Goal: Task Accomplishment & Management: Use online tool/utility

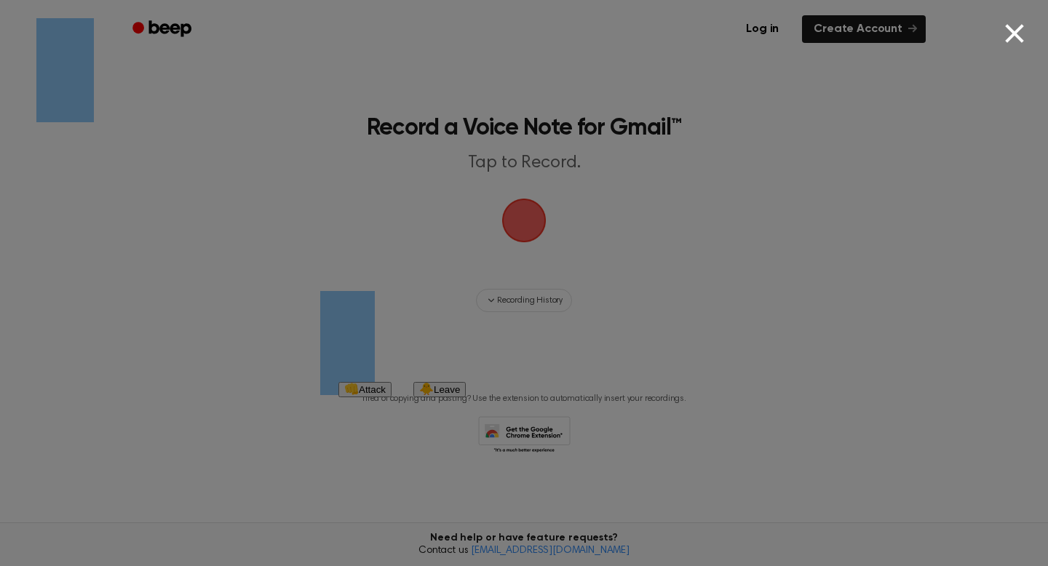
click at [391, 397] on button "👊 Attack" at bounding box center [364, 389] width 53 height 15
click at [466, 397] on div "👊 Attack 🐥 Leave Are you a chicken? [PERSON_NAME] fleeing. Exit battle mode? Ye…" at bounding box center [401, 389] width 127 height 15
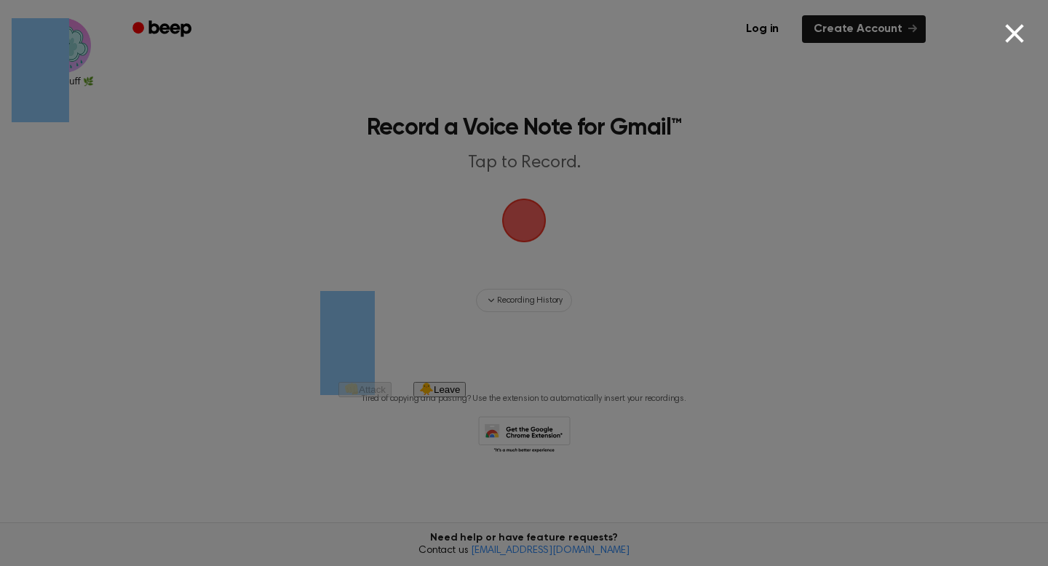
click at [466, 397] on div "👊 Attack 🐥 Leave Are you a chicken? [PERSON_NAME] fleeing. Exit battle mode? Ye…" at bounding box center [401, 389] width 127 height 15
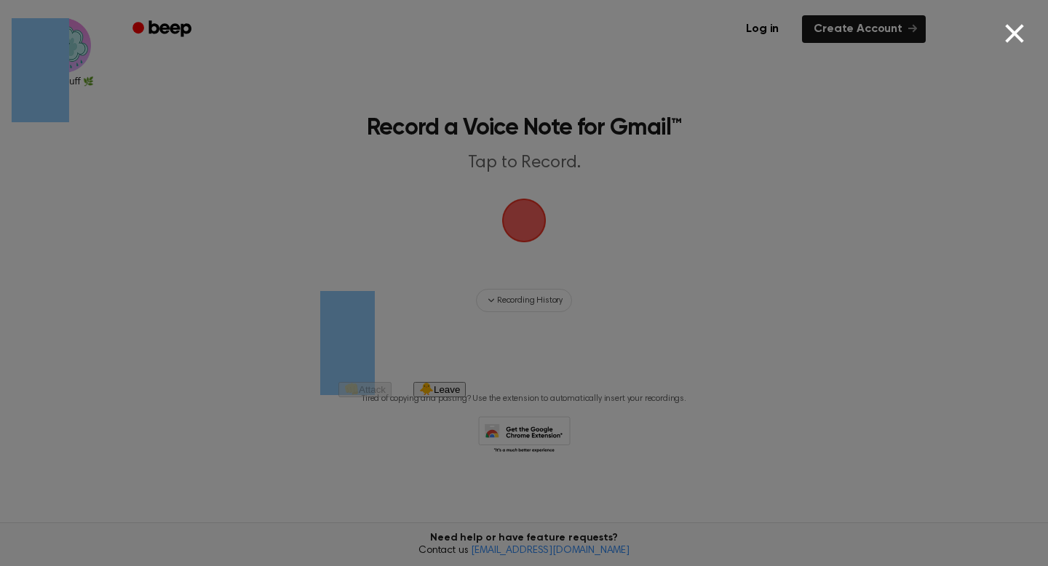
click at [466, 397] on div "👊 Attack 🐥 Leave Are you a chicken? [PERSON_NAME] fleeing. Exit battle mode? Ye…" at bounding box center [401, 389] width 127 height 15
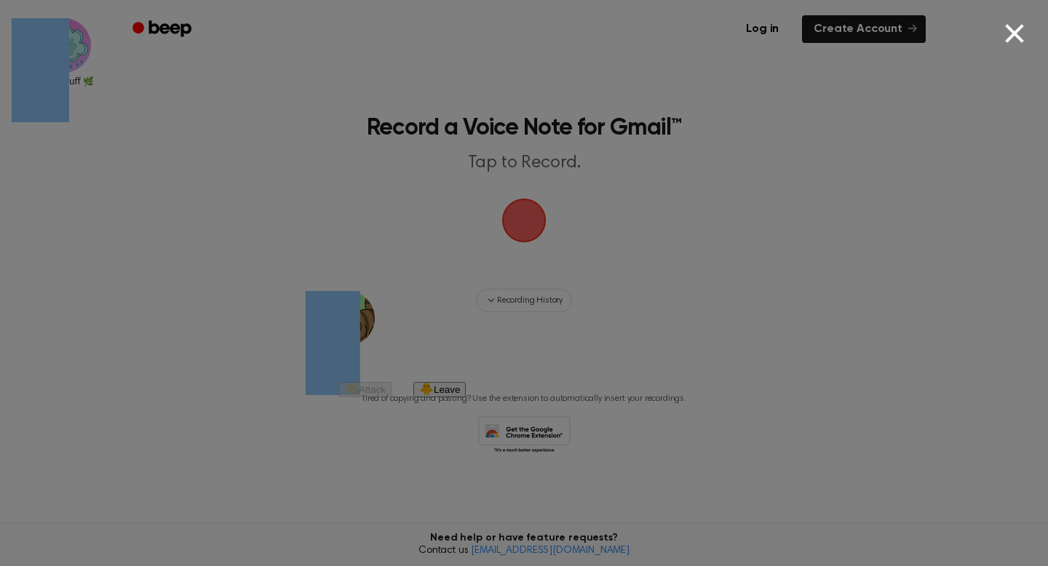
click at [466, 397] on div "👊 Attack 🐥 Leave Are you a chicken? [PERSON_NAME] fleeing. Exit battle mode? Ye…" at bounding box center [401, 389] width 127 height 15
click at [391, 397] on button "👊 Attack" at bounding box center [364, 389] width 53 height 15
click at [466, 397] on div "👊 Attack 🐥 Leave Are you a chicken? [PERSON_NAME] fleeing. Exit battle mode? Ye…" at bounding box center [401, 389] width 127 height 15
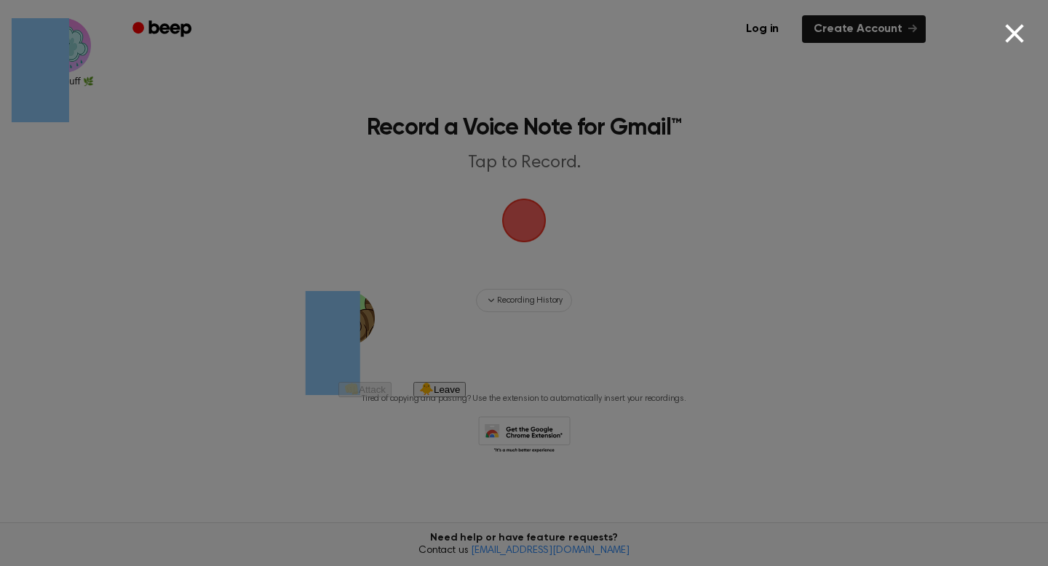
click at [466, 397] on div "👊 Attack 🐥 Leave Are you a chicken? [PERSON_NAME] fleeing. Exit battle mode? Ye…" at bounding box center [401, 389] width 127 height 15
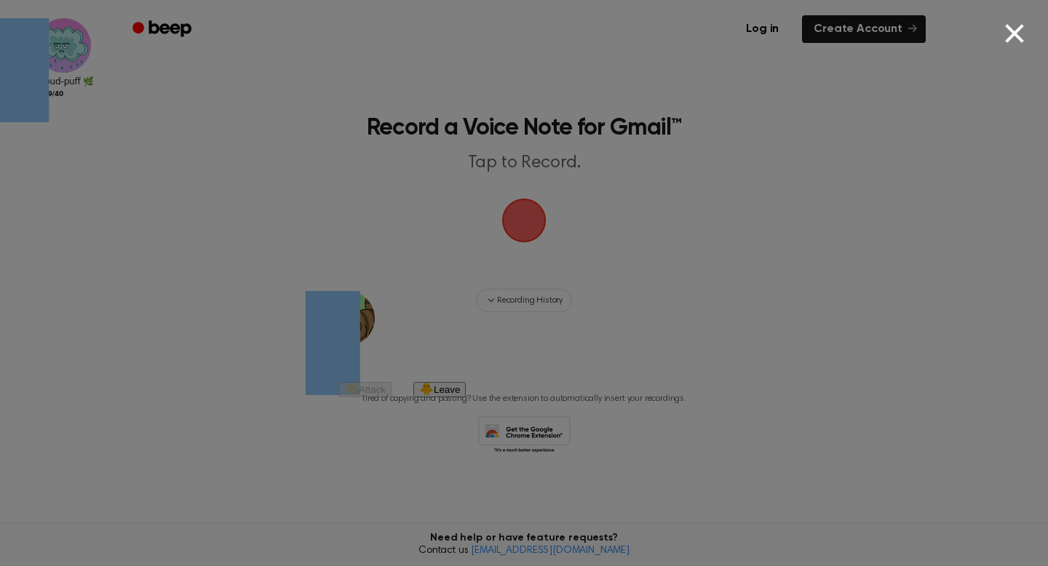
click at [466, 397] on div "👊 Attack 🐥 Leave Are you a chicken? [PERSON_NAME] fleeing. Exit battle mode? Ye…" at bounding box center [401, 389] width 127 height 15
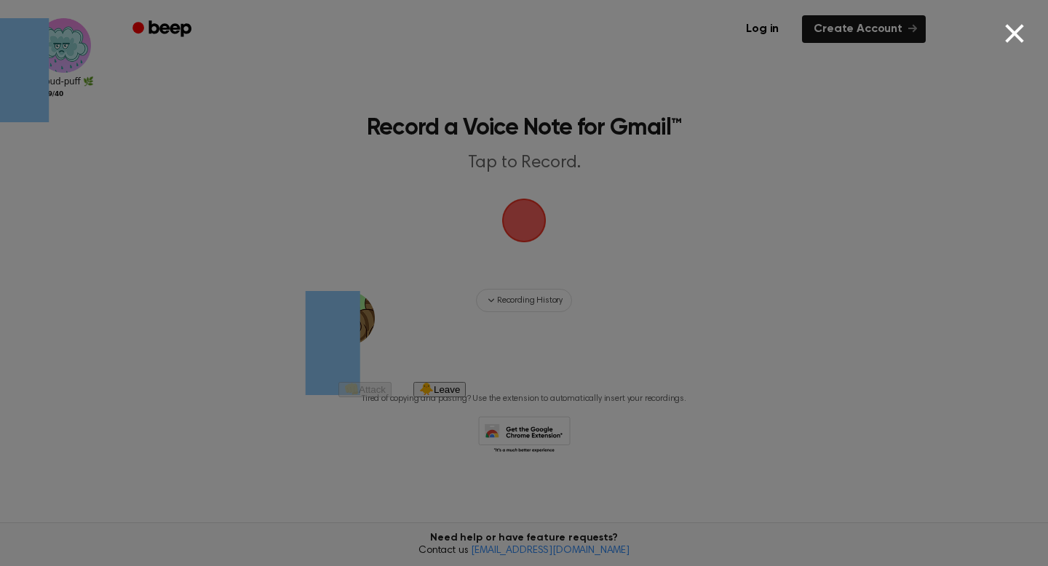
click at [466, 397] on div "👊 Attack 🐥 Leave Are you a chicken? [PERSON_NAME] fleeing. Exit battle mode? Ye…" at bounding box center [401, 389] width 127 height 15
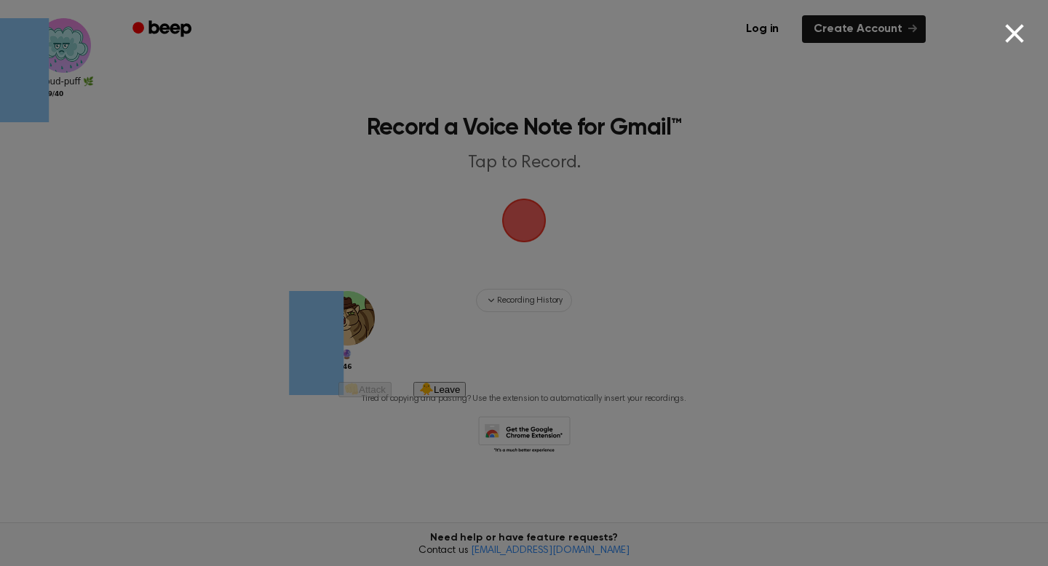
click at [466, 397] on div "👊 Attack 🐥 Leave Are you a chicken? [PERSON_NAME] fleeing. Exit battle mode? Ye…" at bounding box center [401, 389] width 127 height 15
click at [391, 397] on button "👊 Attack" at bounding box center [364, 389] width 53 height 15
click at [466, 397] on div "👊 Attack 🐥 Leave Are you a chicken? [PERSON_NAME] fleeing. Exit battle mode? Ye…" at bounding box center [401, 389] width 127 height 15
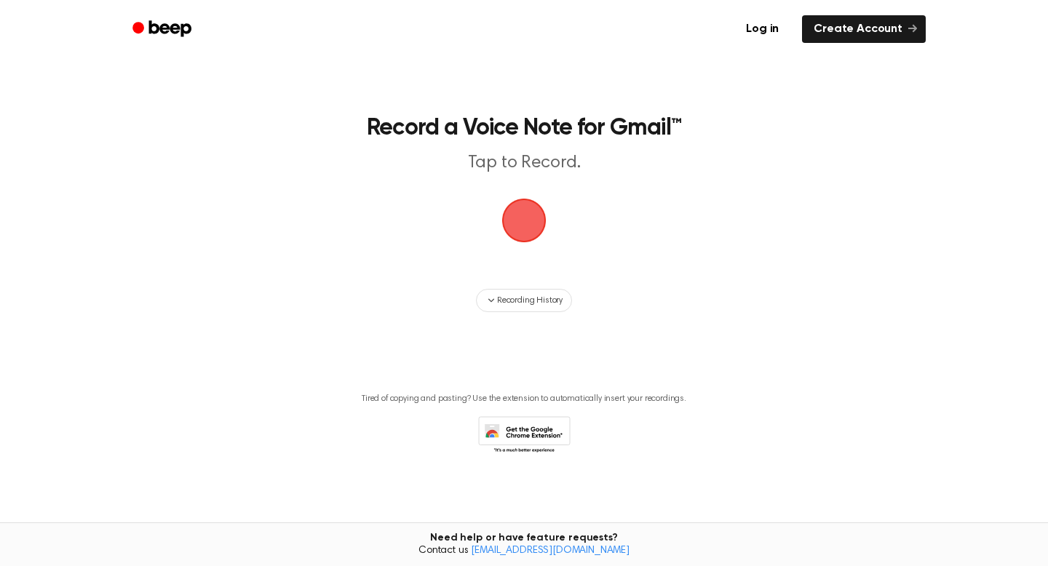
click at [527, 212] on span "button" at bounding box center [523, 220] width 47 height 47
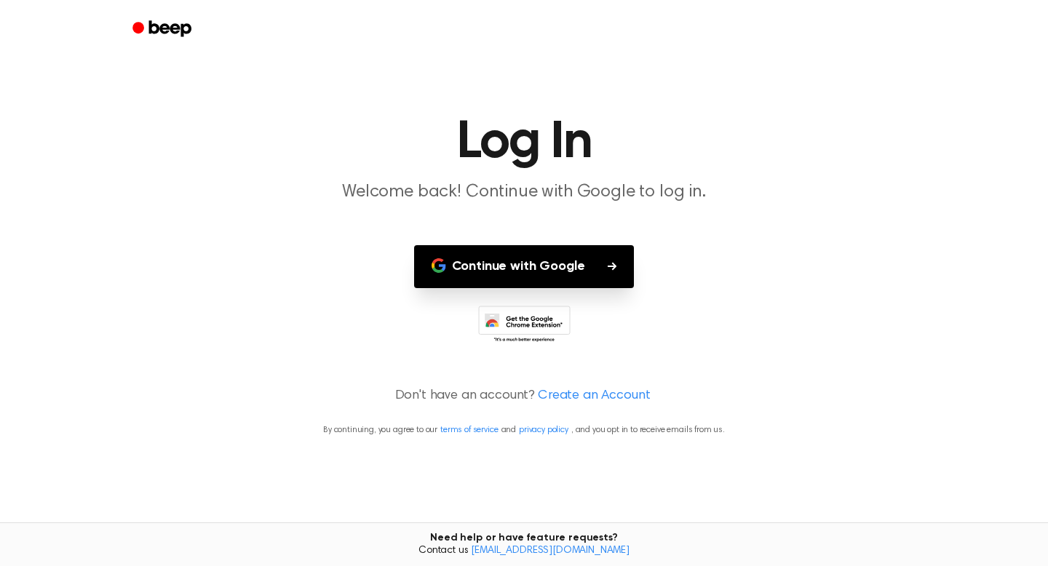
click at [563, 263] on button "Continue with Google" at bounding box center [524, 266] width 220 height 43
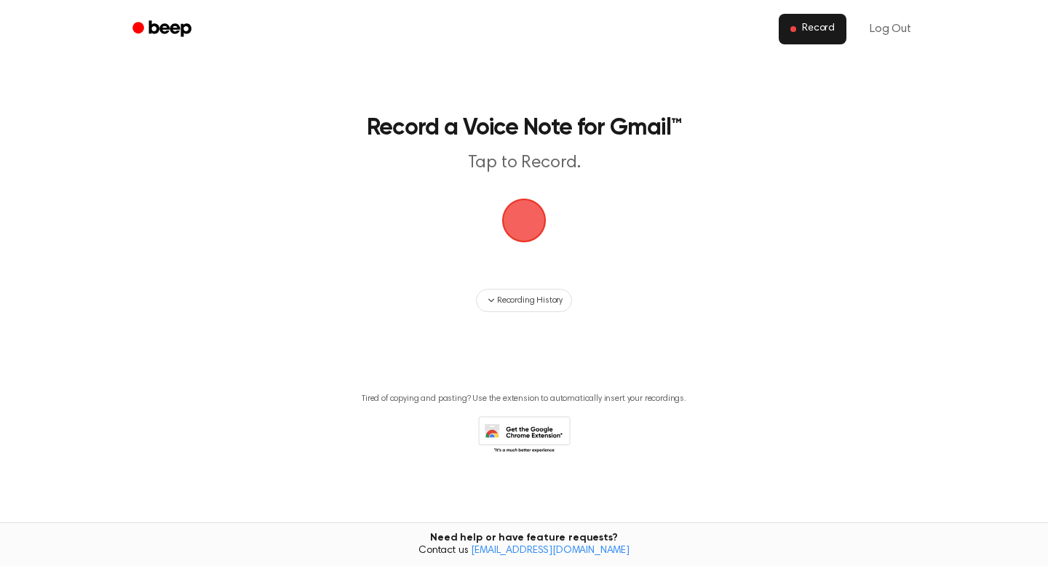
click at [807, 31] on span "Record" at bounding box center [818, 29] width 33 height 13
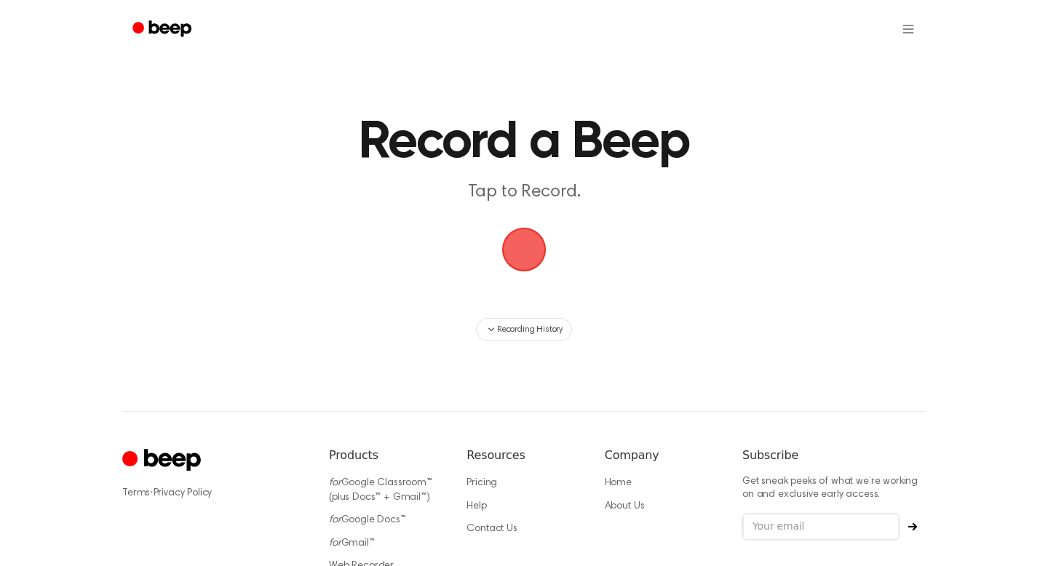
drag, startPoint x: 520, startPoint y: 226, endPoint x: 520, endPoint y: 241, distance: 14.5
click at [520, 229] on span "button" at bounding box center [523, 249] width 41 height 41
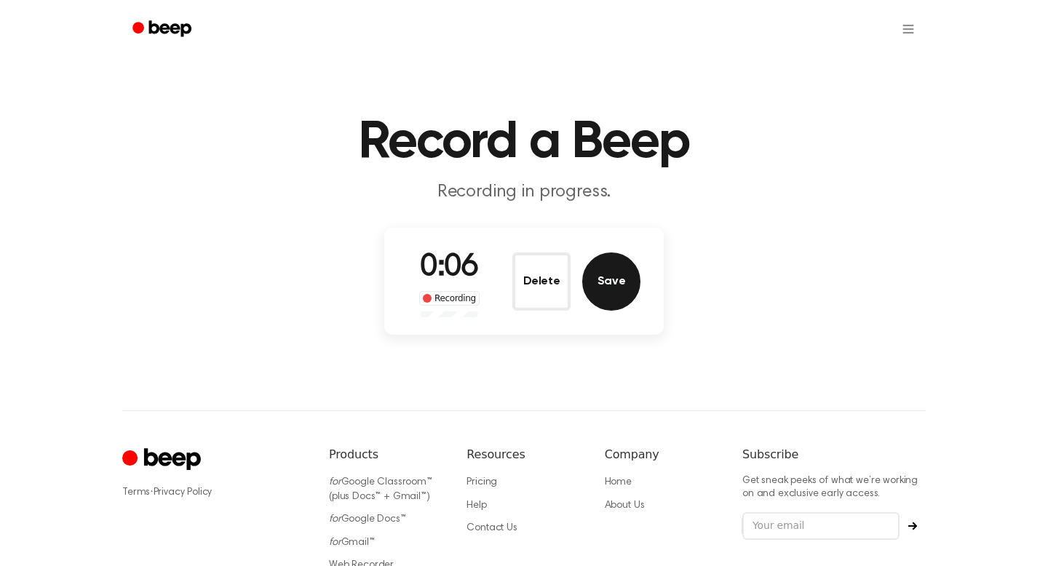
click at [616, 278] on button "Save" at bounding box center [611, 281] width 58 height 58
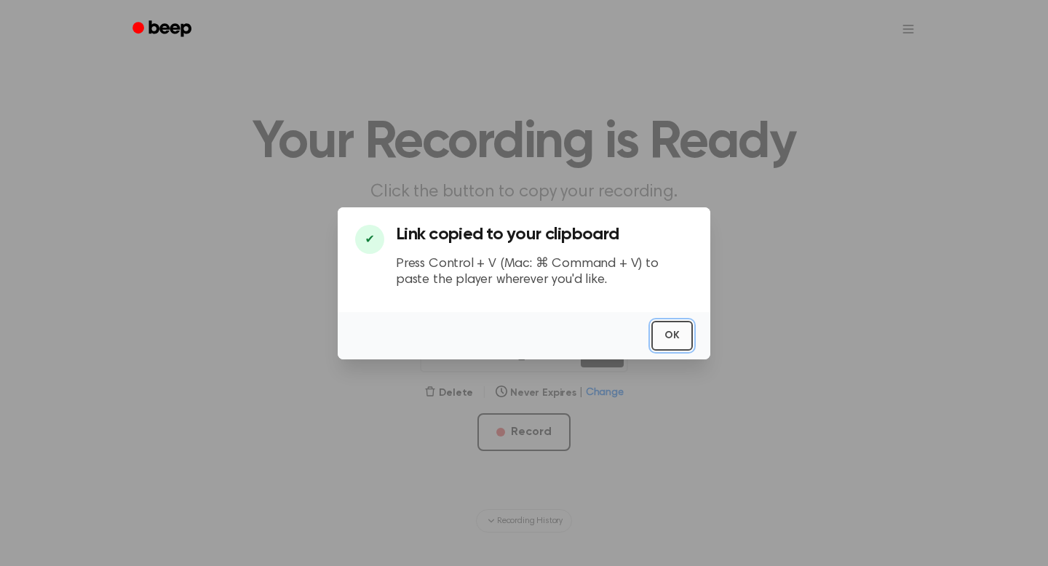
click at [666, 337] on button "OK" at bounding box center [671, 336] width 41 height 30
